Goal: Task Accomplishment & Management: Use online tool/utility

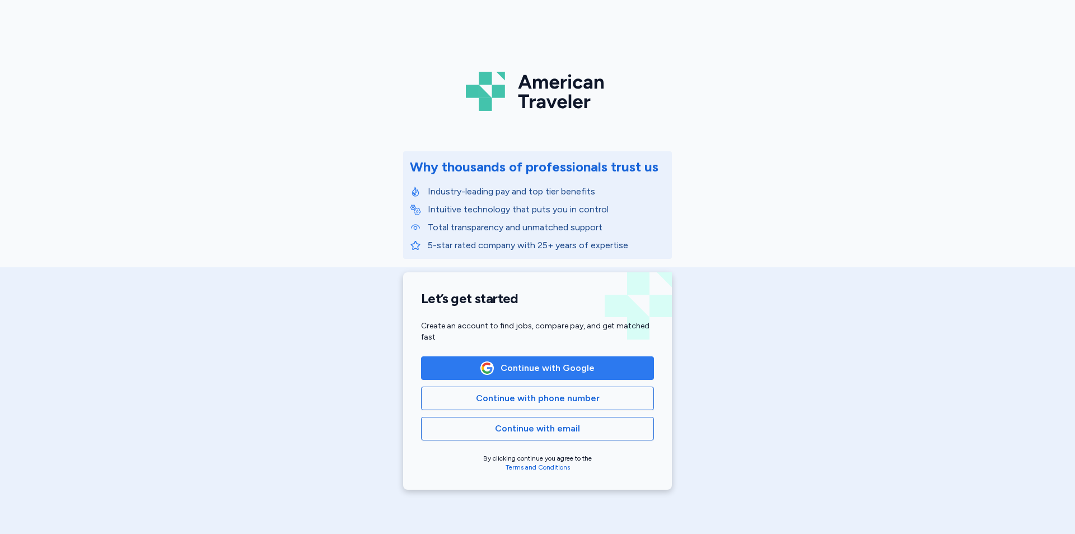
click at [548, 367] on span "Continue with Google" at bounding box center [548, 367] width 94 height 13
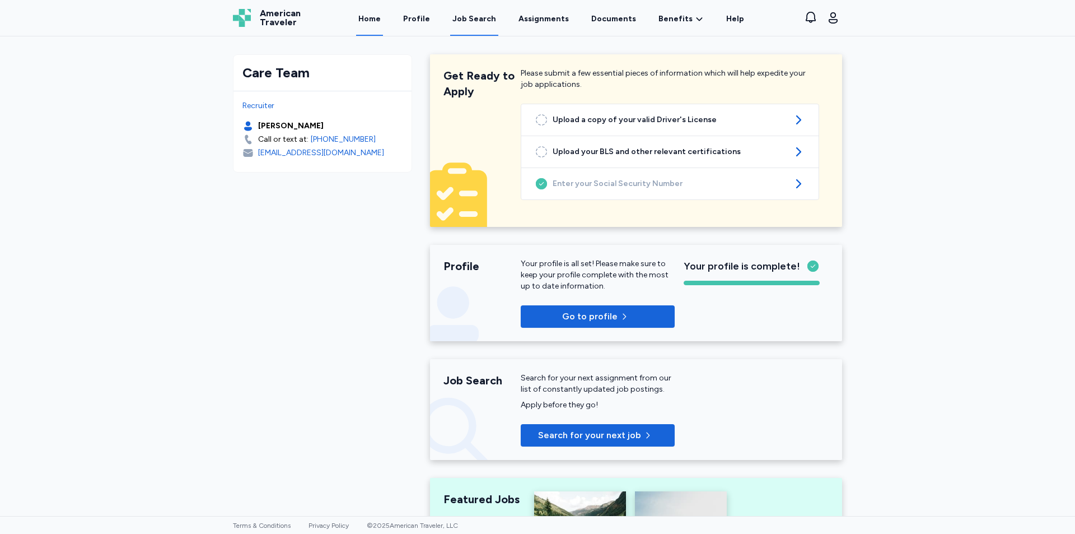
click at [487, 22] on div "Job Search" at bounding box center [474, 18] width 44 height 11
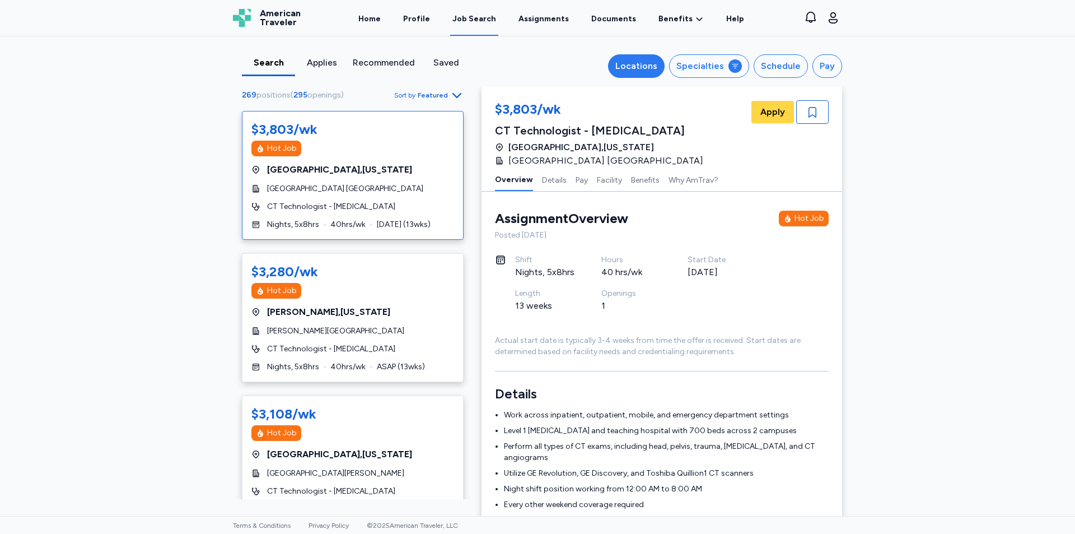
click at [645, 66] on div "Locations" at bounding box center [636, 65] width 42 height 13
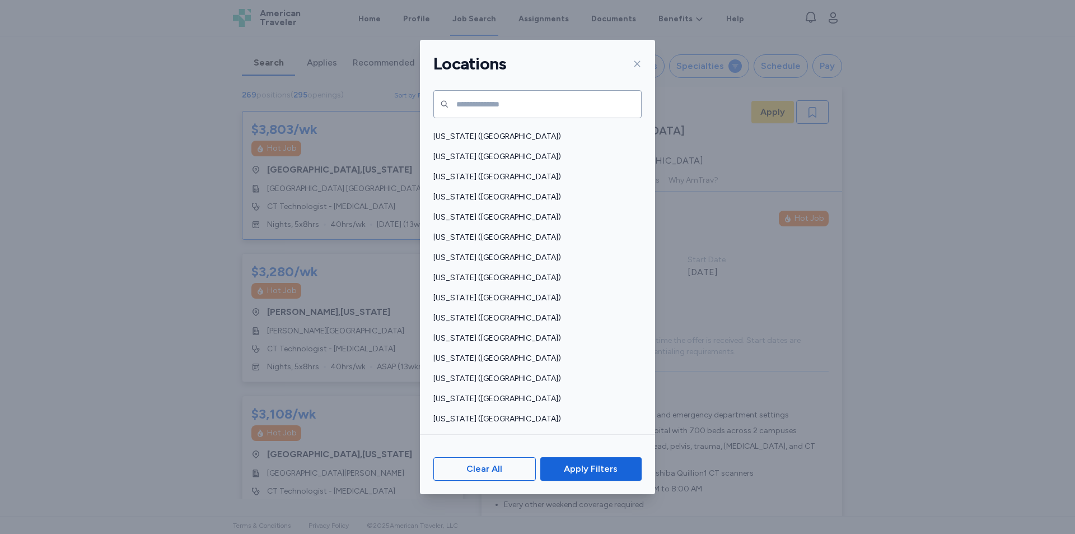
scroll to position [717, 0]
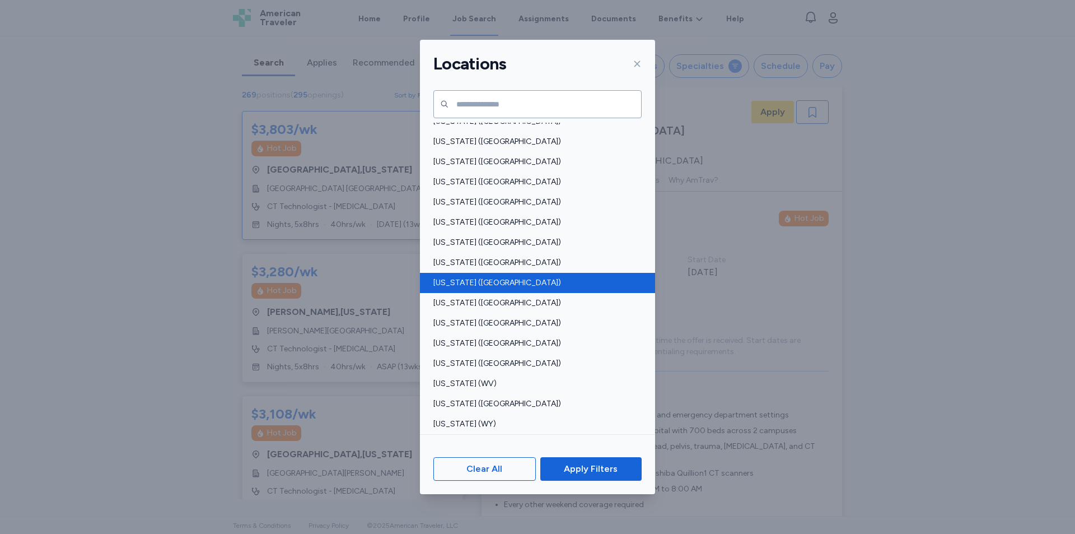
click at [442, 282] on span "[US_STATE] ([GEOGRAPHIC_DATA])" at bounding box center [534, 282] width 202 height 11
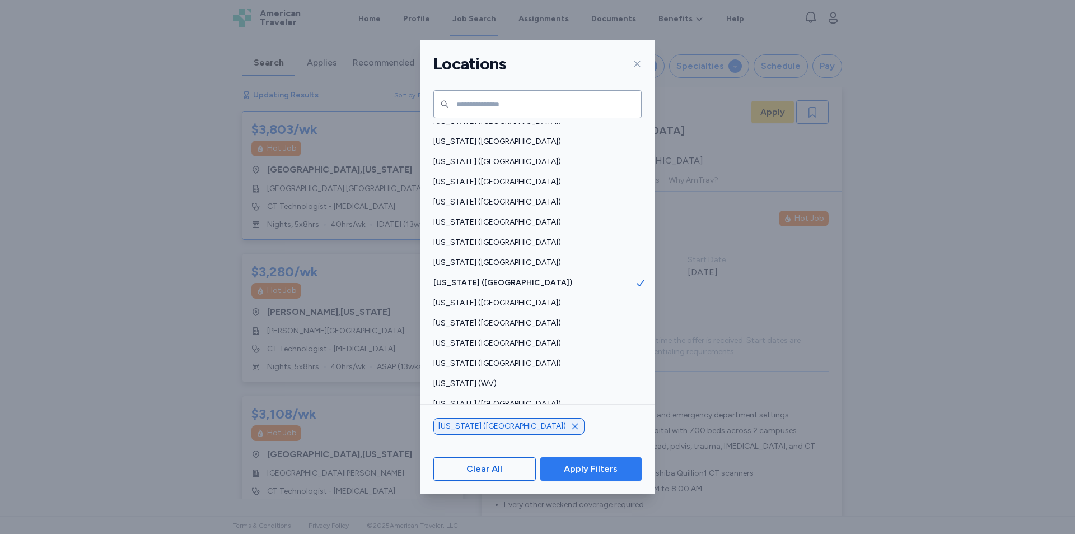
click at [590, 465] on span "Apply Filters" at bounding box center [591, 468] width 54 height 13
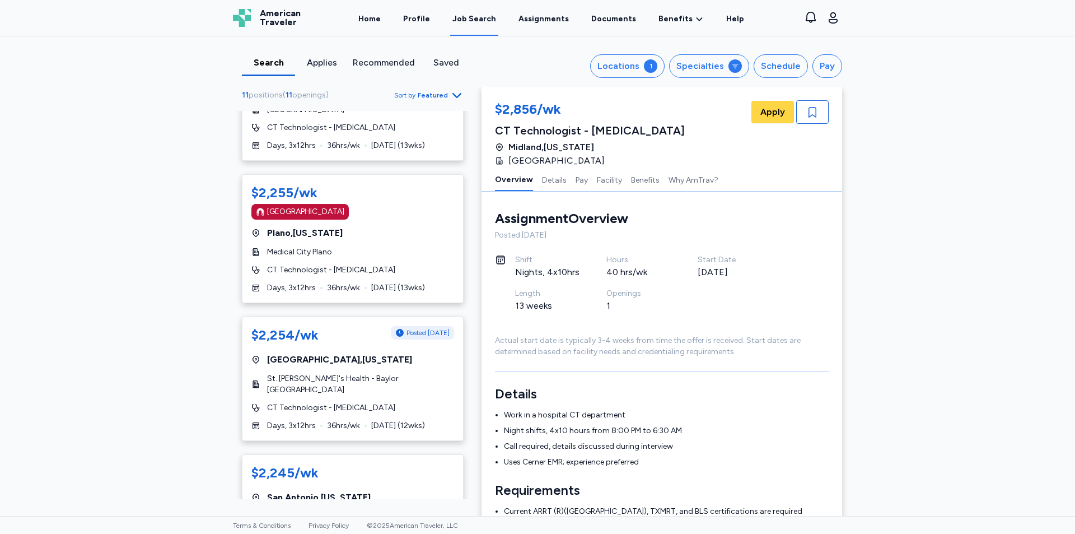
scroll to position [1078, 0]
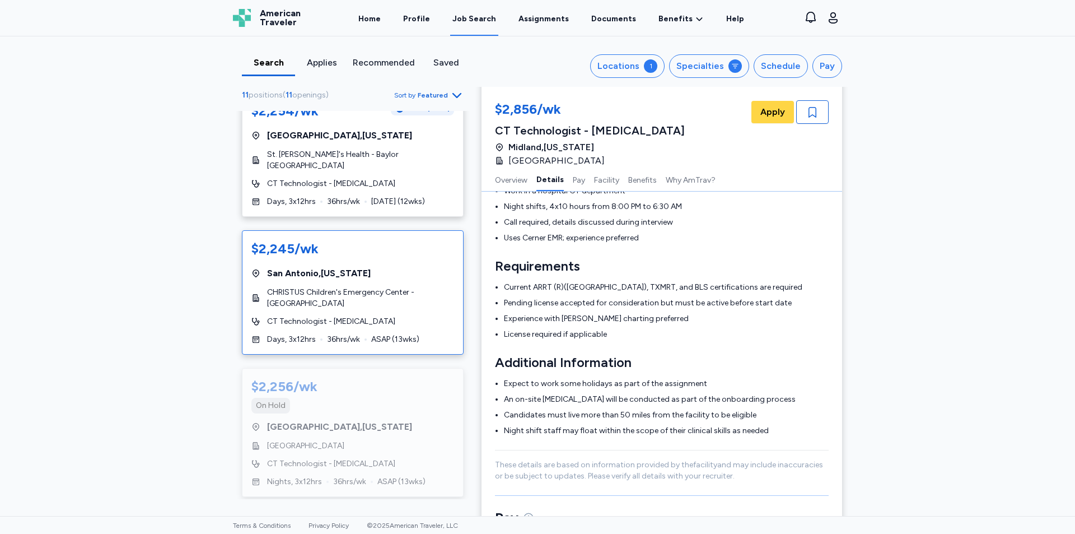
click at [386, 289] on span "CHRISTUS Children's Emergency Center - [GEOGRAPHIC_DATA]" at bounding box center [360, 298] width 187 height 22
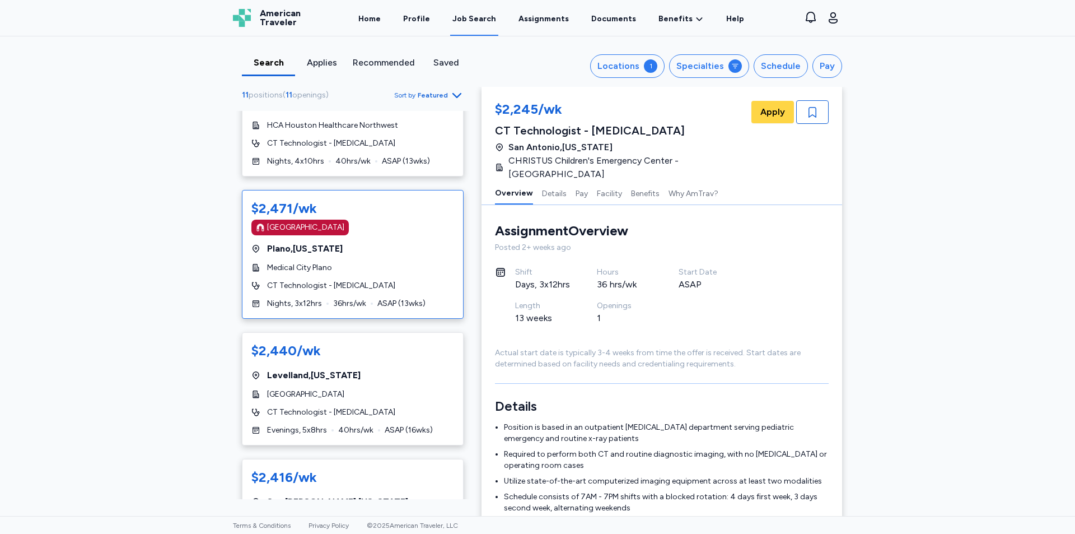
scroll to position [224, 0]
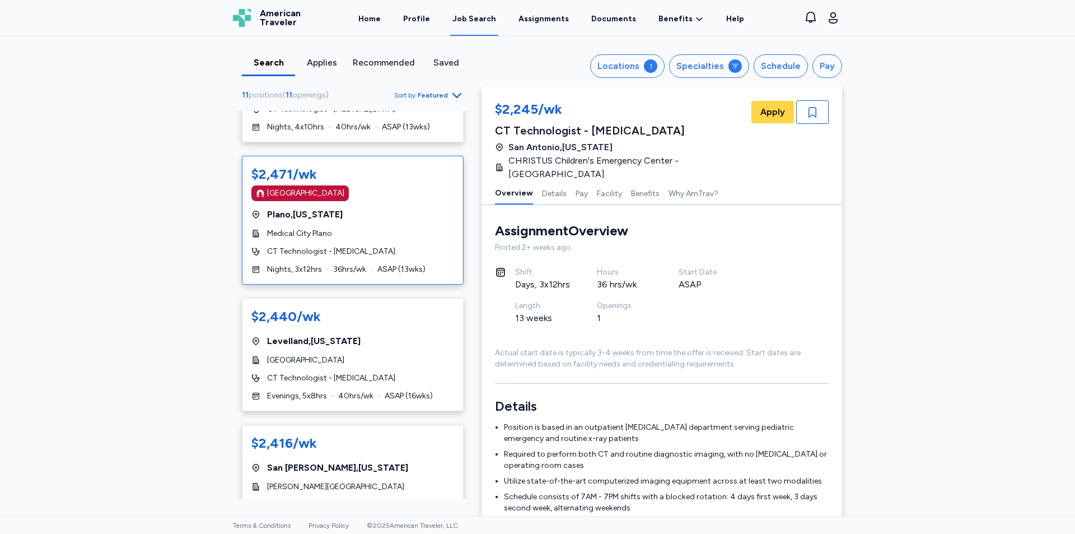
click at [395, 250] on div "CT Technologist - [MEDICAL_DATA]" at bounding box center [352, 251] width 203 height 11
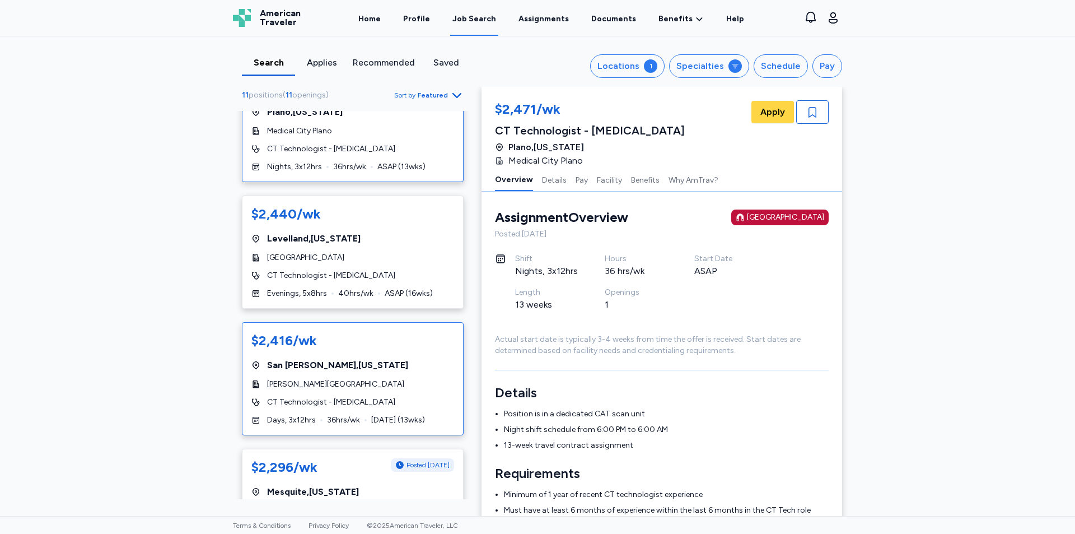
scroll to position [336, 0]
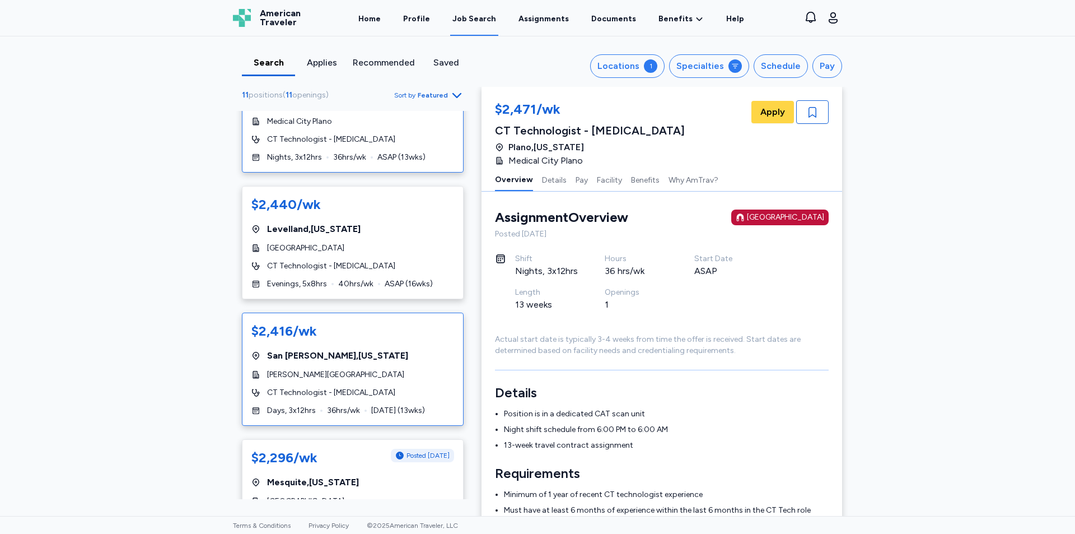
click at [388, 374] on div "[PERSON_NAME][GEOGRAPHIC_DATA]" at bounding box center [352, 374] width 203 height 11
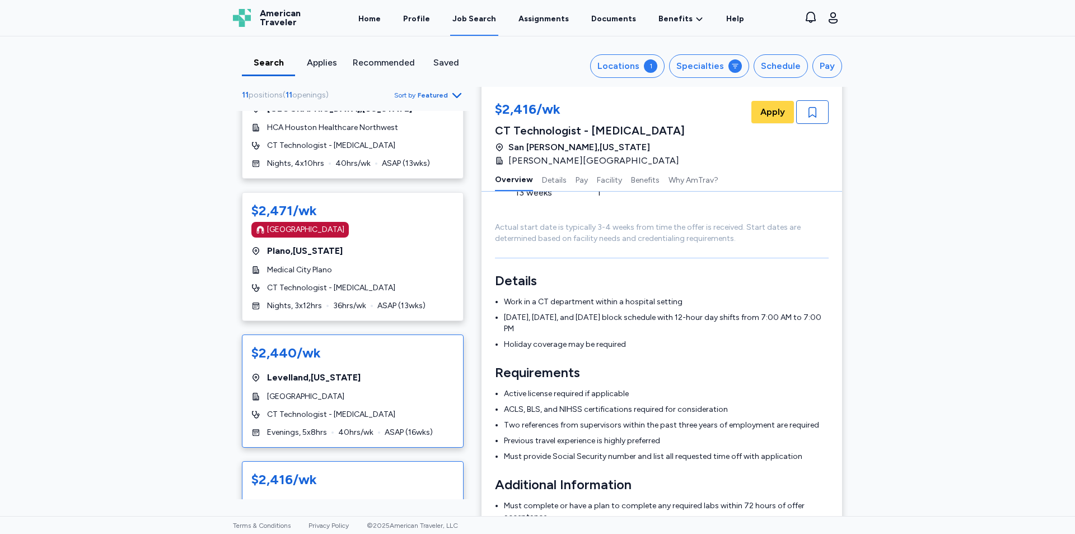
scroll to position [168, 0]
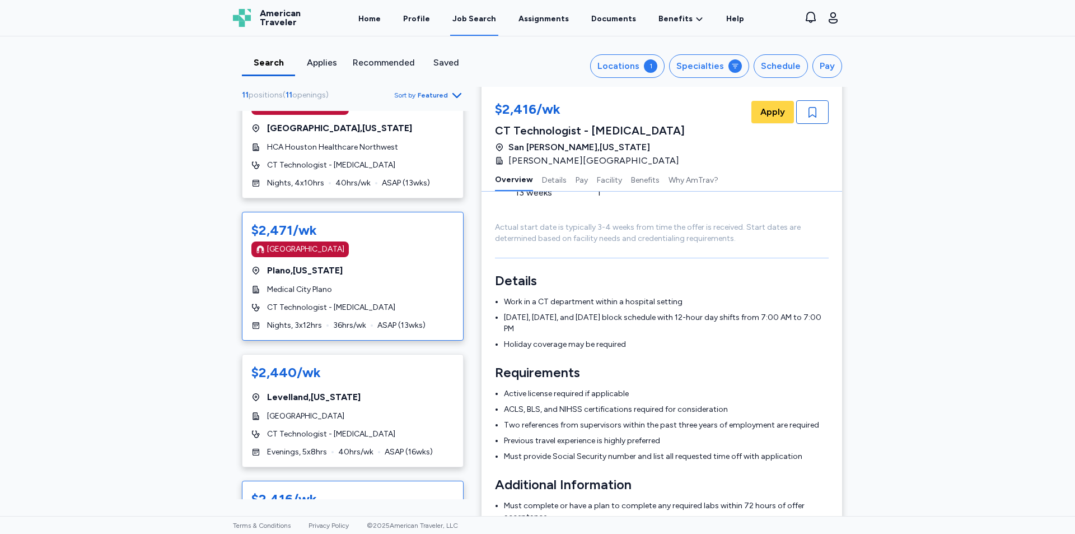
click at [420, 282] on div "$2,471/wk [GEOGRAPHIC_DATA] [GEOGRAPHIC_DATA] , [US_STATE][GEOGRAPHIC_DATA] Pla…" at bounding box center [353, 276] width 222 height 129
